Goal: Find contact information: Find contact information

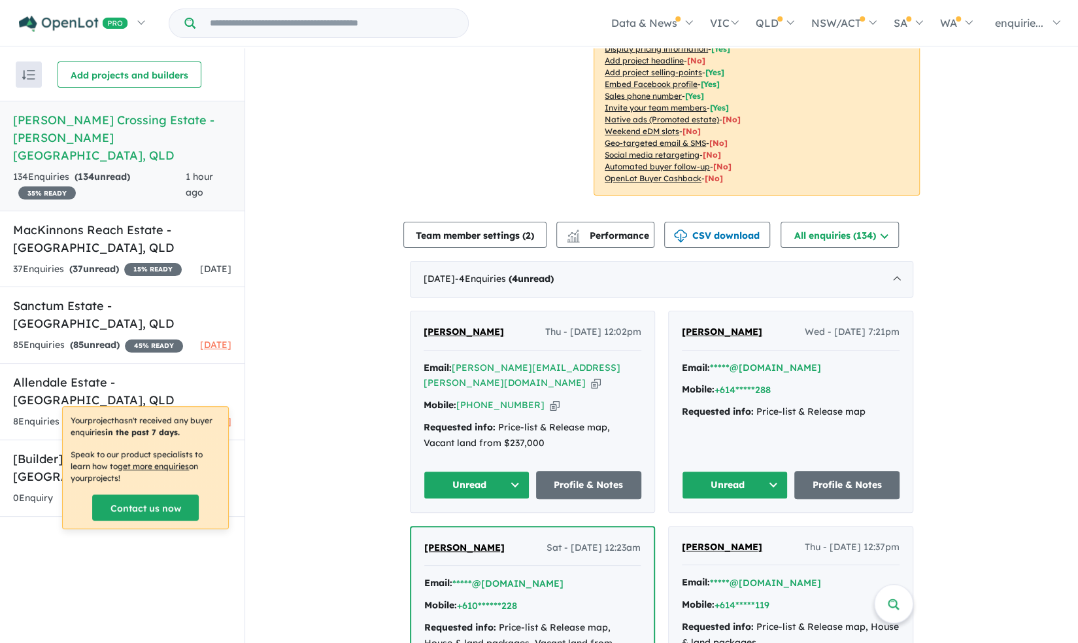
scroll to position [277, 0]
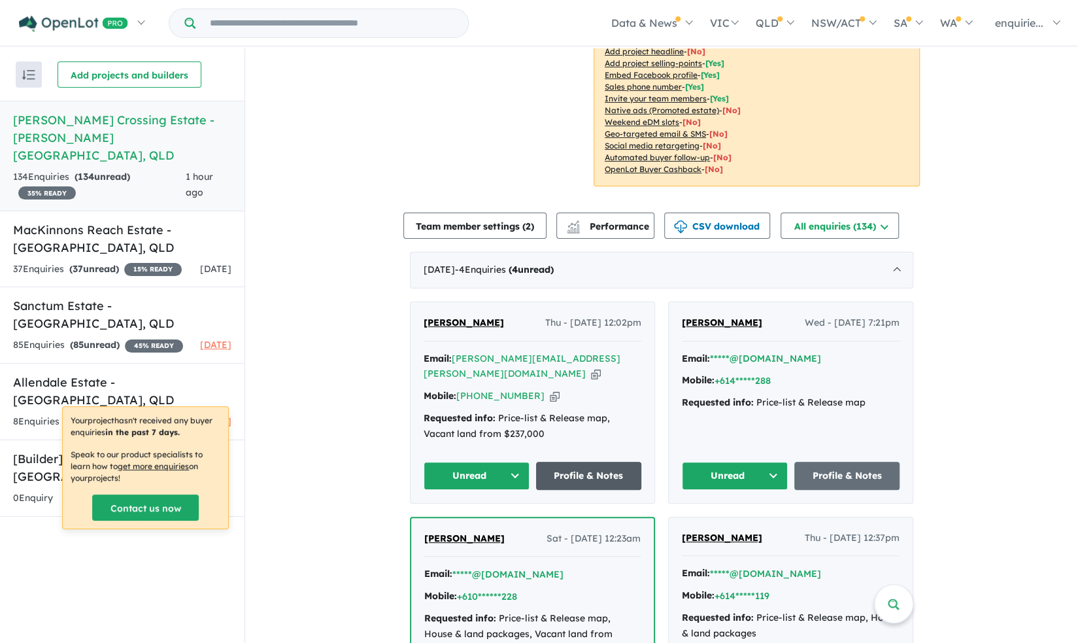
click at [561, 462] on link "Profile & Notes" at bounding box center [589, 476] width 106 height 28
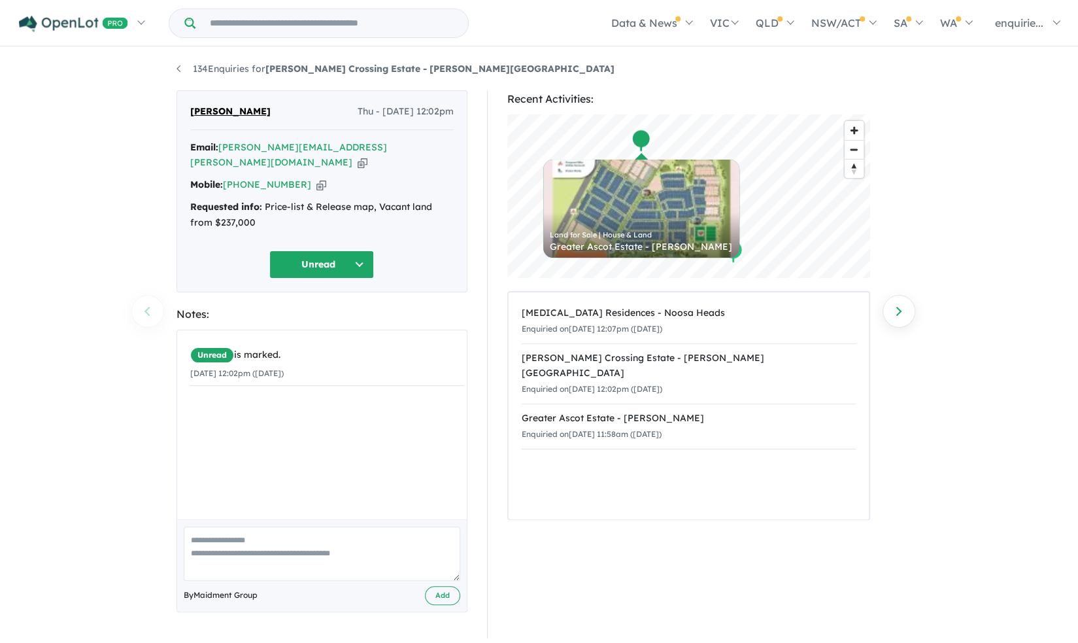
click at [317, 178] on icon "button" at bounding box center [322, 185] width 10 height 14
click at [358, 154] on icon "button" at bounding box center [363, 161] width 10 height 14
drag, startPoint x: 251, startPoint y: 112, endPoint x: 192, endPoint y: 112, distance: 59.5
click at [192, 112] on div "[PERSON_NAME] Thu - [DATE] 12:02pm" at bounding box center [322, 116] width 264 height 26
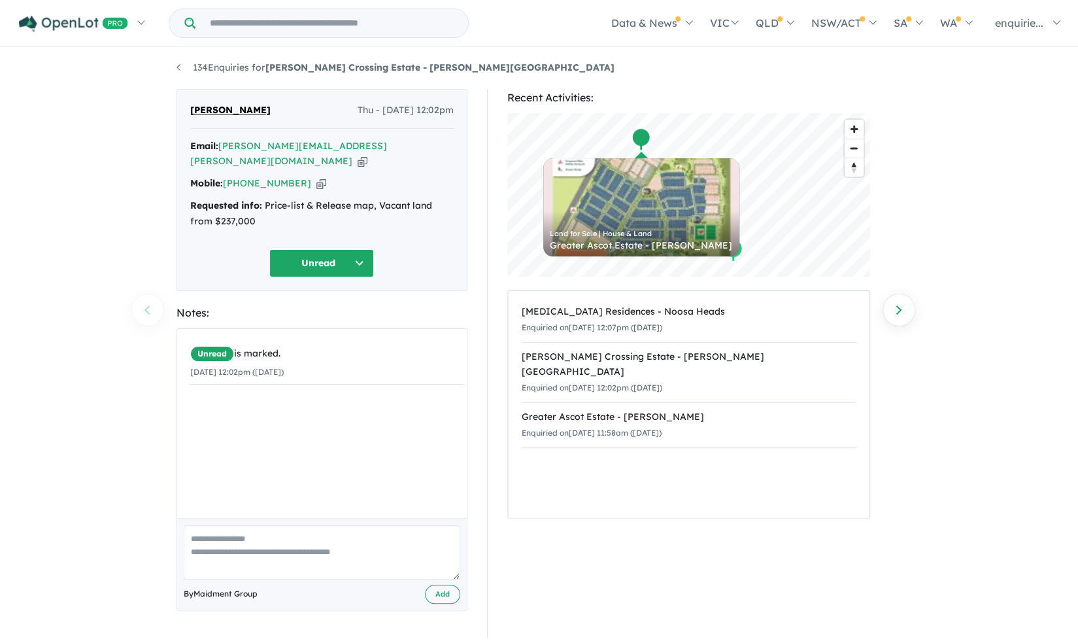
copy span "[PERSON_NAME]"
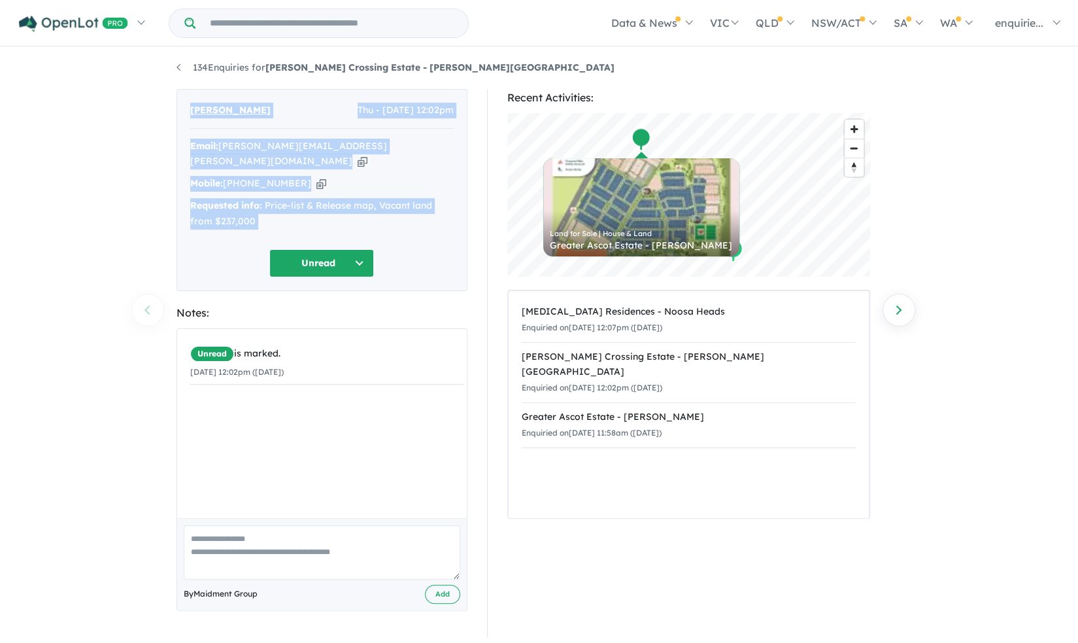
drag, startPoint x: 394, startPoint y: 235, endPoint x: 177, endPoint y: 113, distance: 248.3
click at [177, 113] on div "[PERSON_NAME] Thu - [DATE] 12:02pm Email: [PERSON_NAME][EMAIL_ADDRESS][PERSON_N…" at bounding box center [322, 190] width 291 height 202
copy div "[PERSON_NAME] Thu - [DATE] 12:02pm Email: [PERSON_NAME][EMAIL_ADDRESS][PERSON_N…"
drag, startPoint x: 571, startPoint y: 452, endPoint x: 506, endPoint y: 401, distance: 82.4
click at [494, 322] on div "Recent Activities: © Mapbox © OpenStreetMap Improve this map Land for Sale | Ho…" at bounding box center [694, 363] width 415 height 548
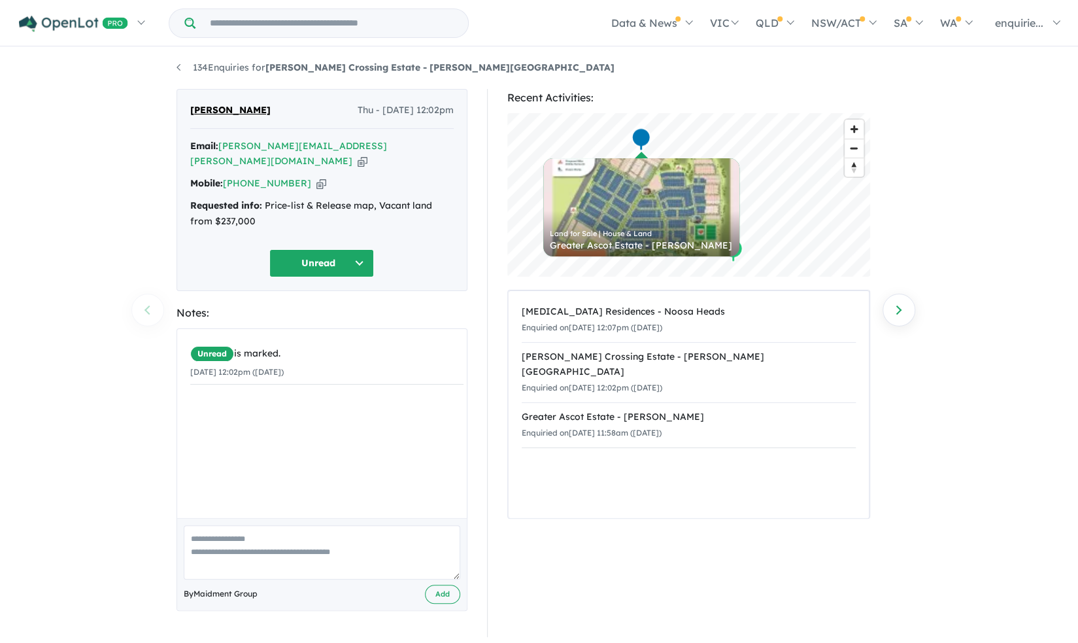
click at [97, 317] on div "134 Enquiries for [PERSON_NAME] Crossing Estate - [PERSON_NAME][GEOGRAPHIC_DATA…" at bounding box center [539, 345] width 1078 height 596
